Goal: Find specific page/section: Find specific page/section

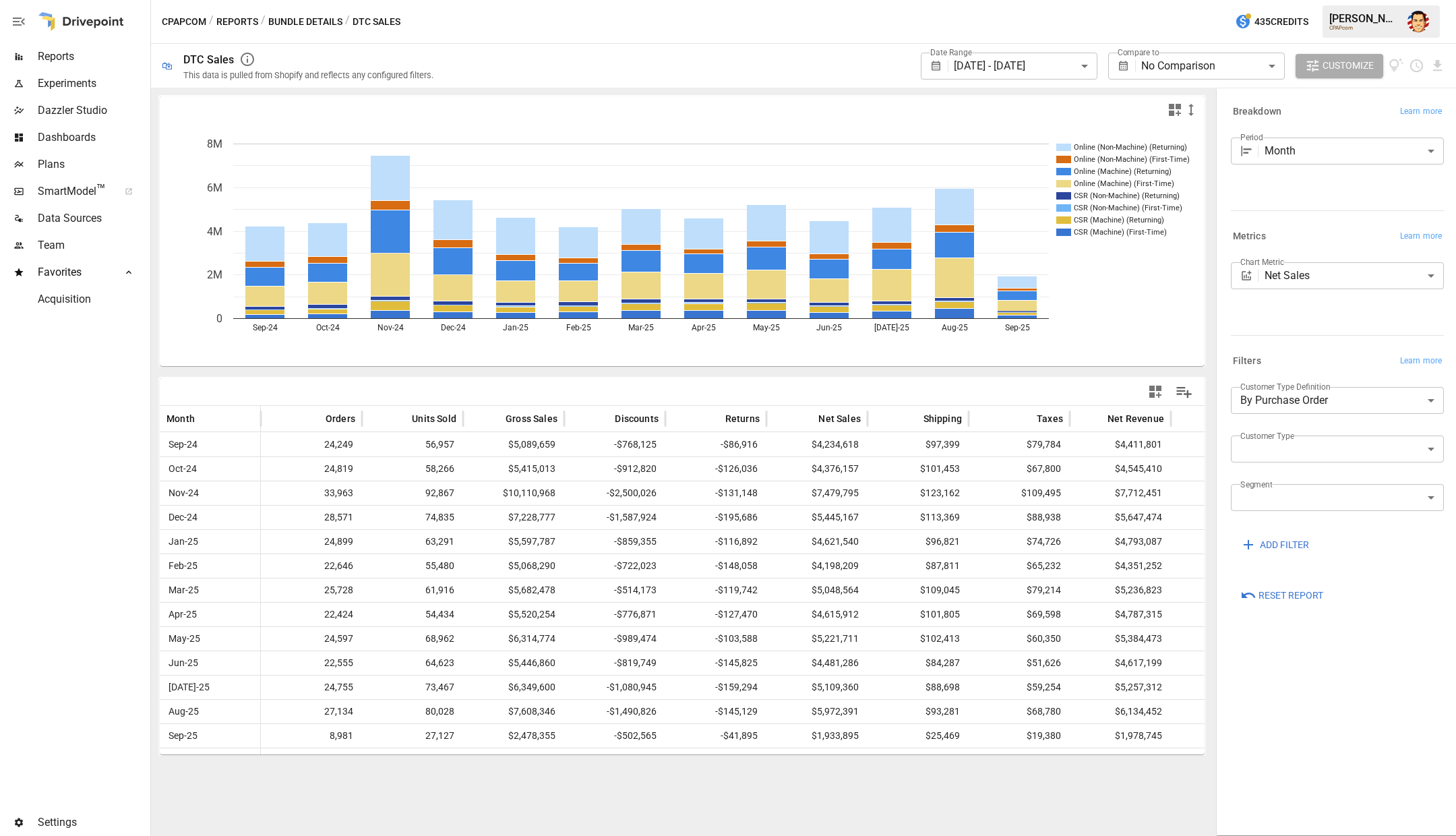
click at [446, 32] on div "CPAPcom / Reports / Bundle Details / DTC Sales 435 Credits [PERSON_NAME] CPAPcom" at bounding box center [803, 21] width 1305 height 43
click at [491, 9] on div "CPAPcom / Reports / Bundle Details / DTC Sales 435 Credits [PERSON_NAME] CPAPcom" at bounding box center [803, 21] width 1305 height 43
click at [492, 11] on div "CPAPcom / Reports / Bundle Details / DTC Sales 435 Credits [PERSON_NAME] CPAPcom" at bounding box center [803, 21] width 1305 height 43
click at [223, 20] on button "Reports" at bounding box center [237, 21] width 42 height 17
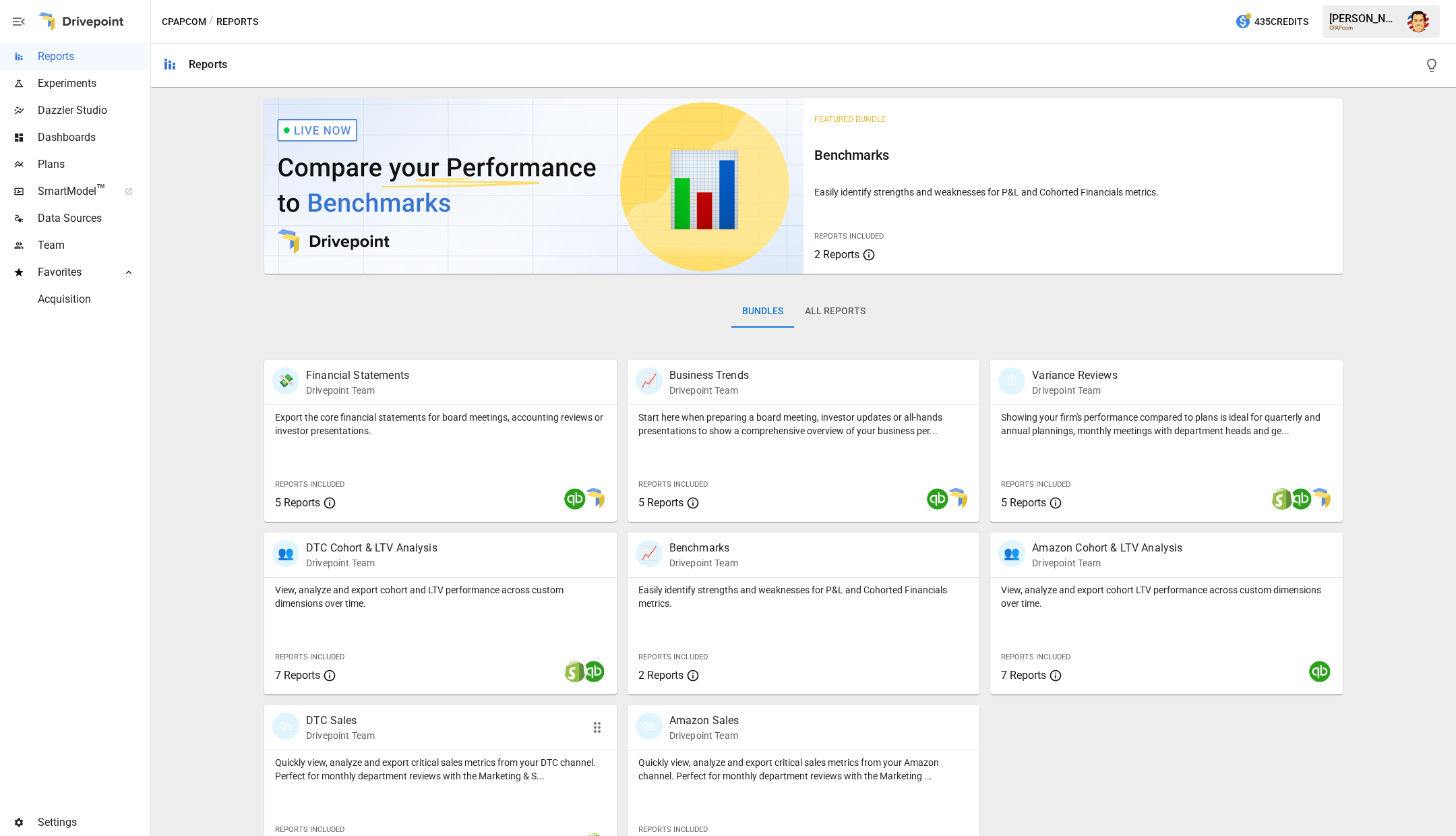
click at [486, 759] on p "Quickly view, analyze and export critical sales metrics from your DTC channel. …" at bounding box center [440, 769] width 331 height 27
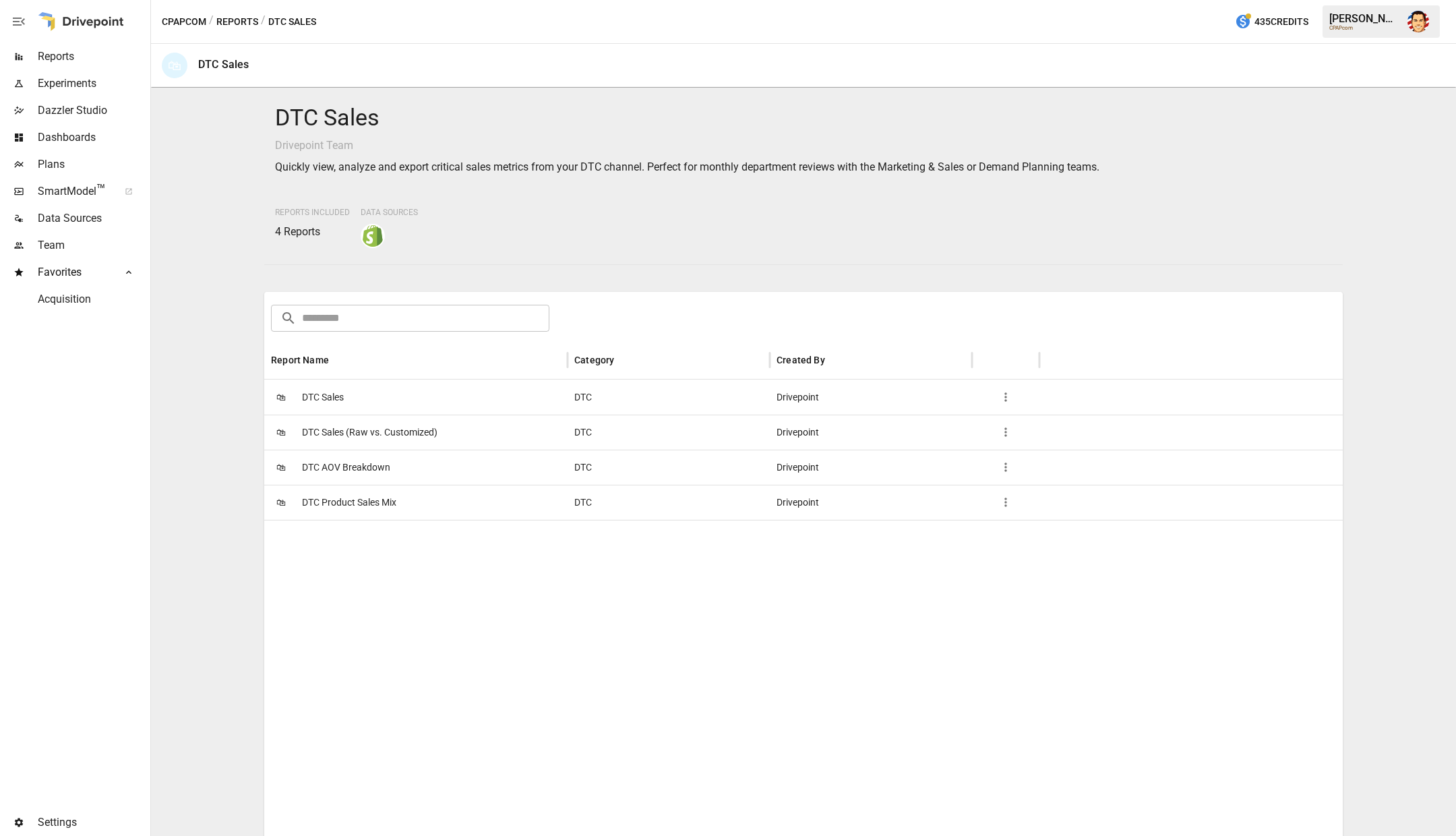
click at [335, 475] on span "DTC AOV Breakdown" at bounding box center [346, 467] width 89 height 35
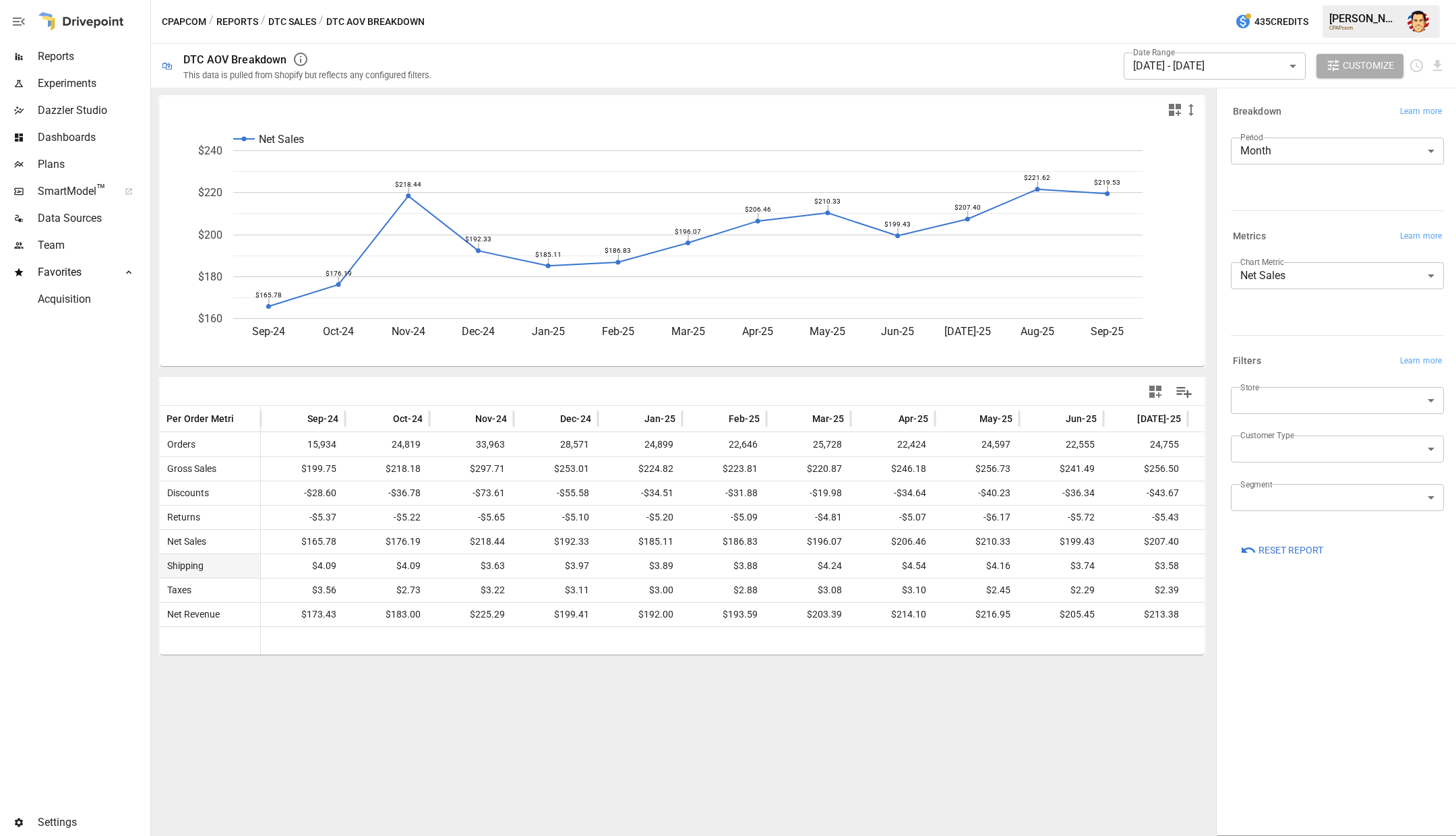
scroll to position [0, 151]
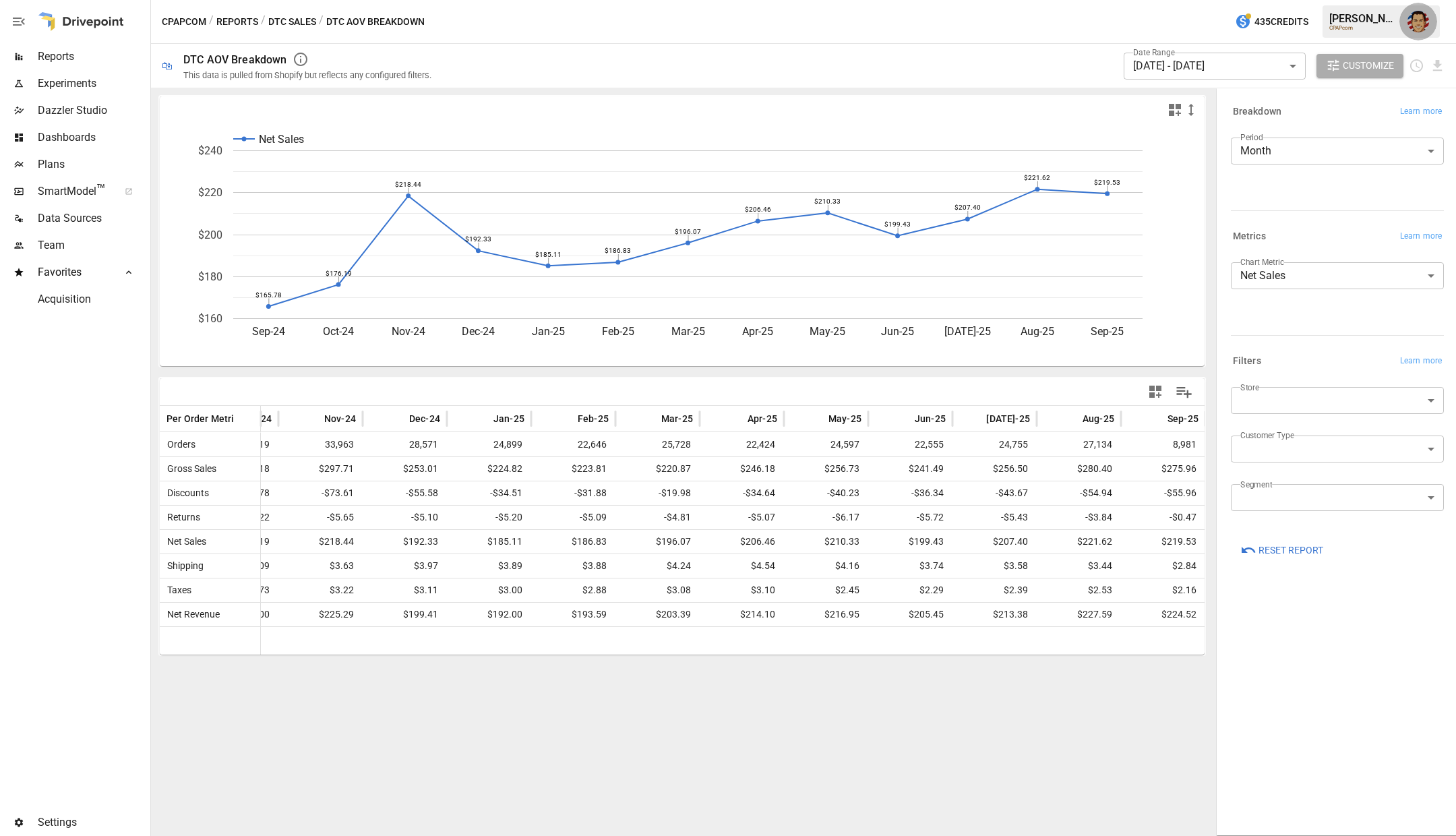
click at [1432, 21] on button "button" at bounding box center [1418, 21] width 38 height 38
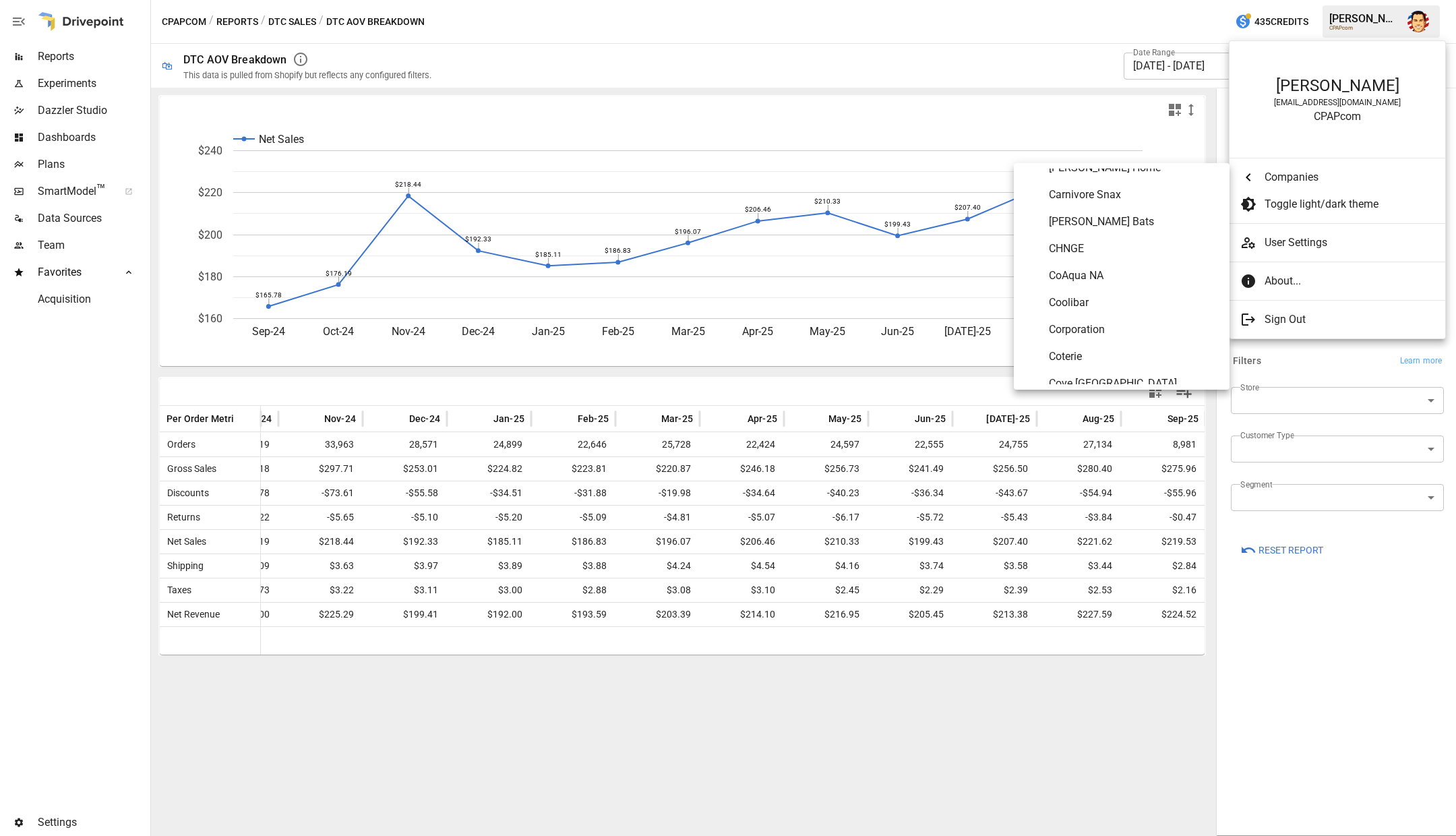
scroll to position [1315, 0]
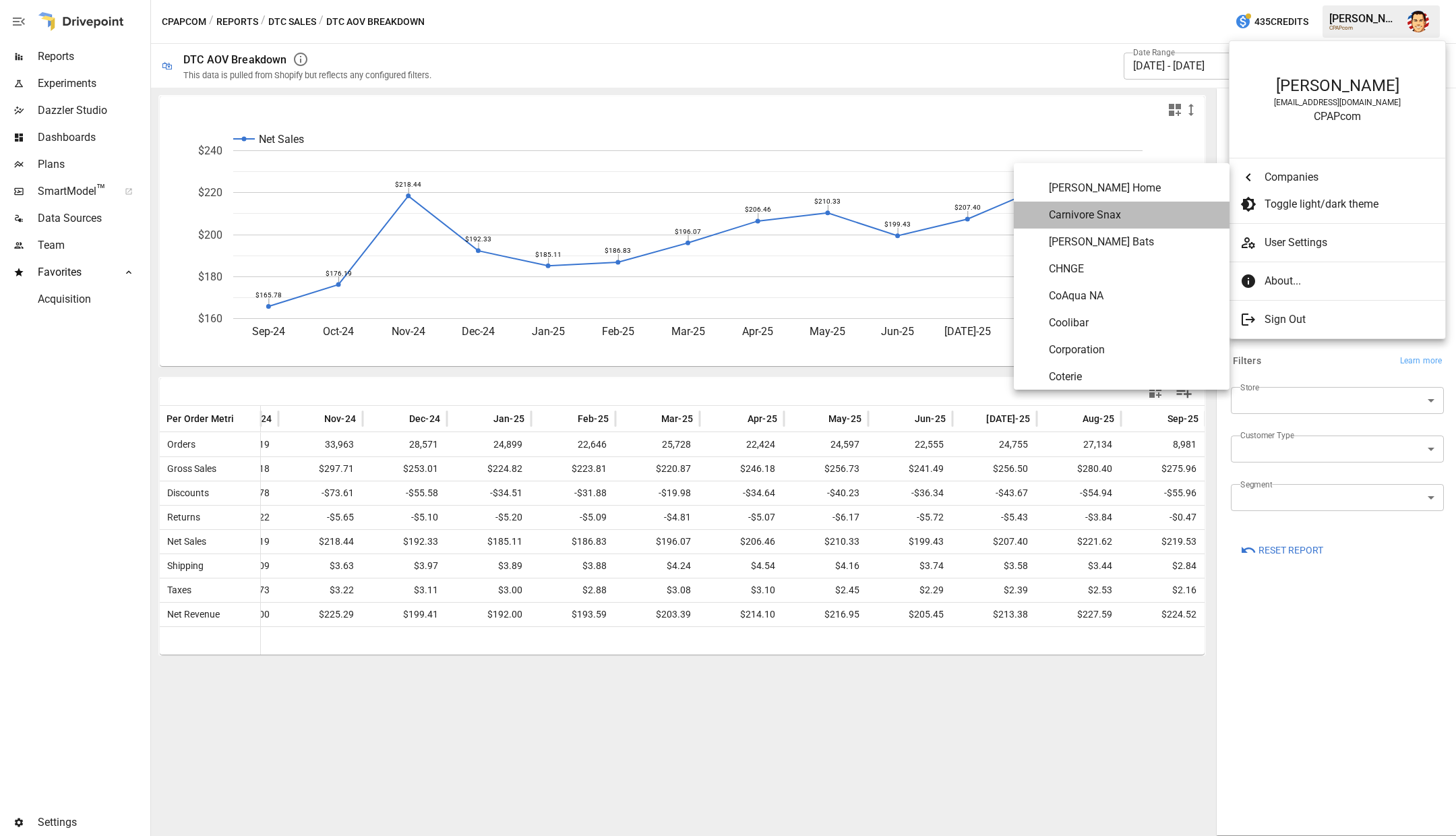
click at [1066, 205] on Snax "Carnivore Snax" at bounding box center [1121, 215] width 216 height 27
